Goal: Information Seeking & Learning: Learn about a topic

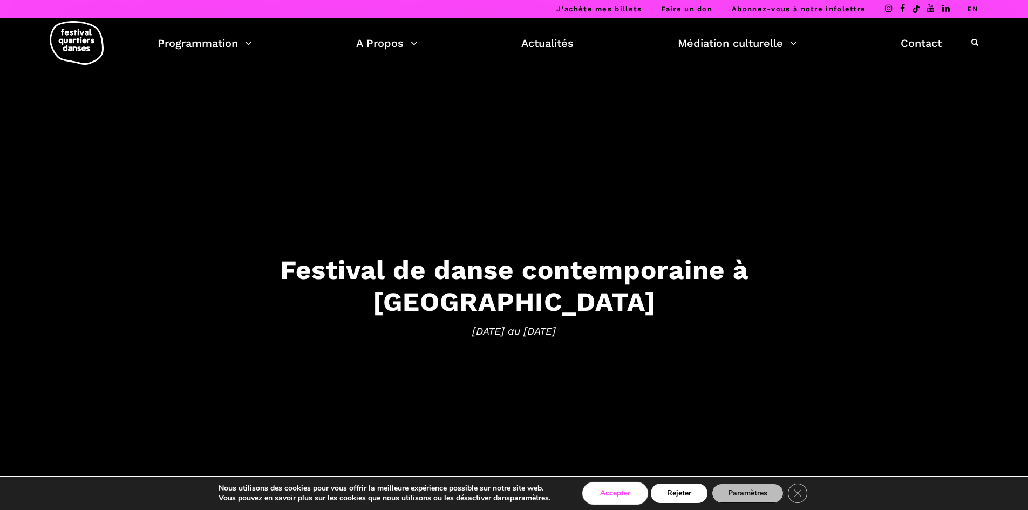
click at [635, 487] on button "Accepter" at bounding box center [615, 492] width 63 height 19
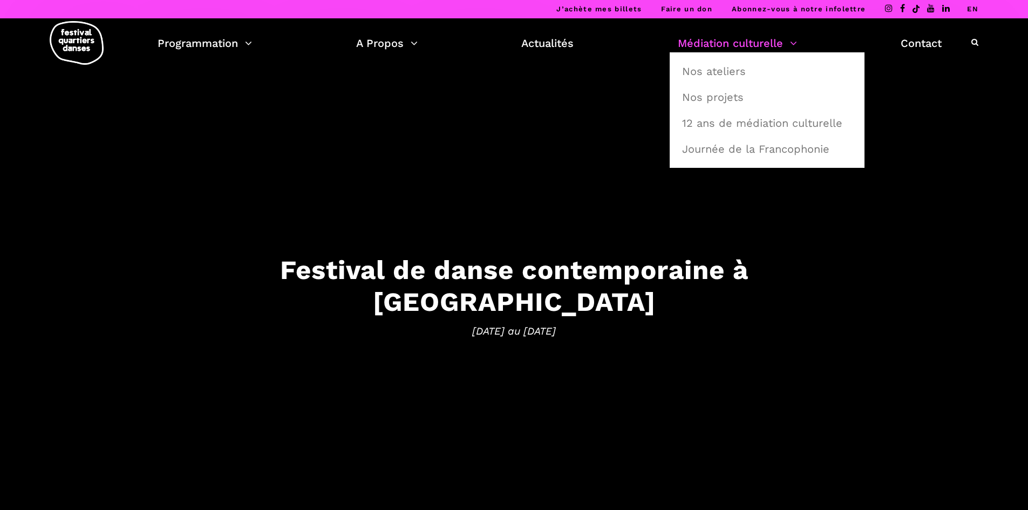
click at [781, 46] on link "Médiation culturelle" at bounding box center [737, 43] width 119 height 18
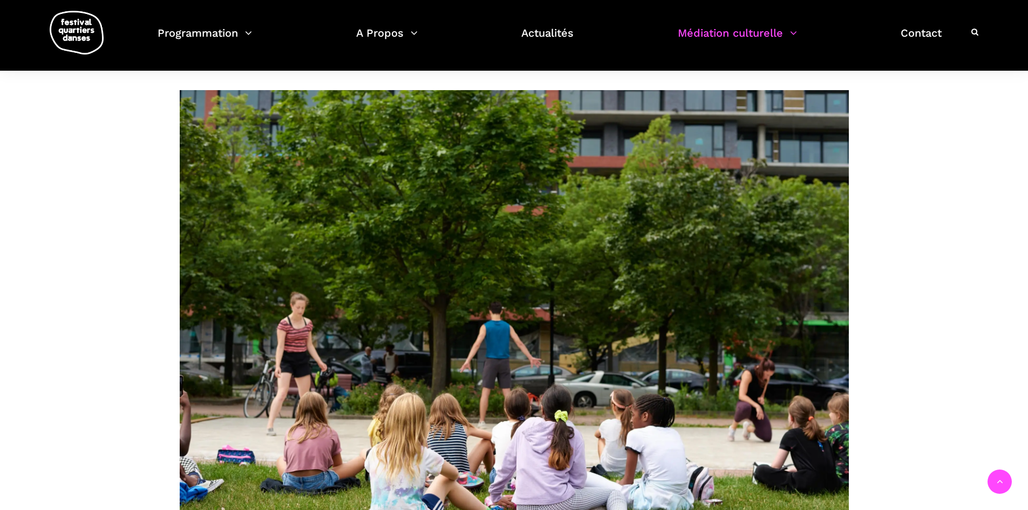
scroll to position [755, 0]
